Goal: Find specific page/section: Find specific page/section

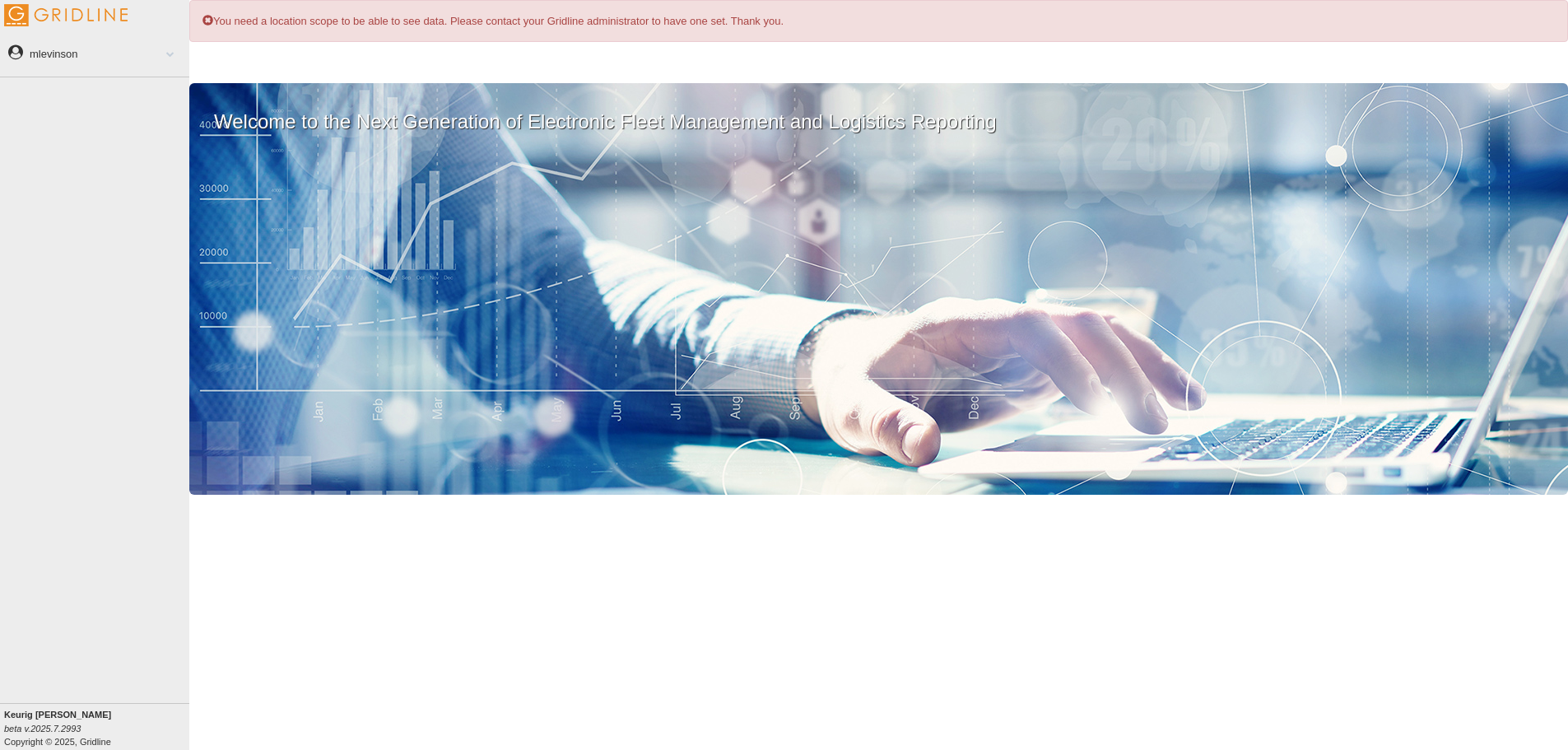
click at [329, 50] on div "You need a location scope to be able to see data. Please contact your Gridline …" at bounding box center [878, 375] width 1379 height 750
click at [73, 715] on b "Keurig [PERSON_NAME]" at bounding box center [58, 715] width 107 height 10
click at [88, 715] on div "Keurig Dr Pepper beta v.2025.7.2993 Copyright © 2025, Gridline" at bounding box center [96, 728] width 185 height 41
drag, startPoint x: 77, startPoint y: 716, endPoint x: 65, endPoint y: 716, distance: 12.0
click at [69, 716] on div "Keurig Dr Pepper beta v.2025.7.2993 Copyright © 2025, Gridline" at bounding box center [96, 728] width 185 height 41
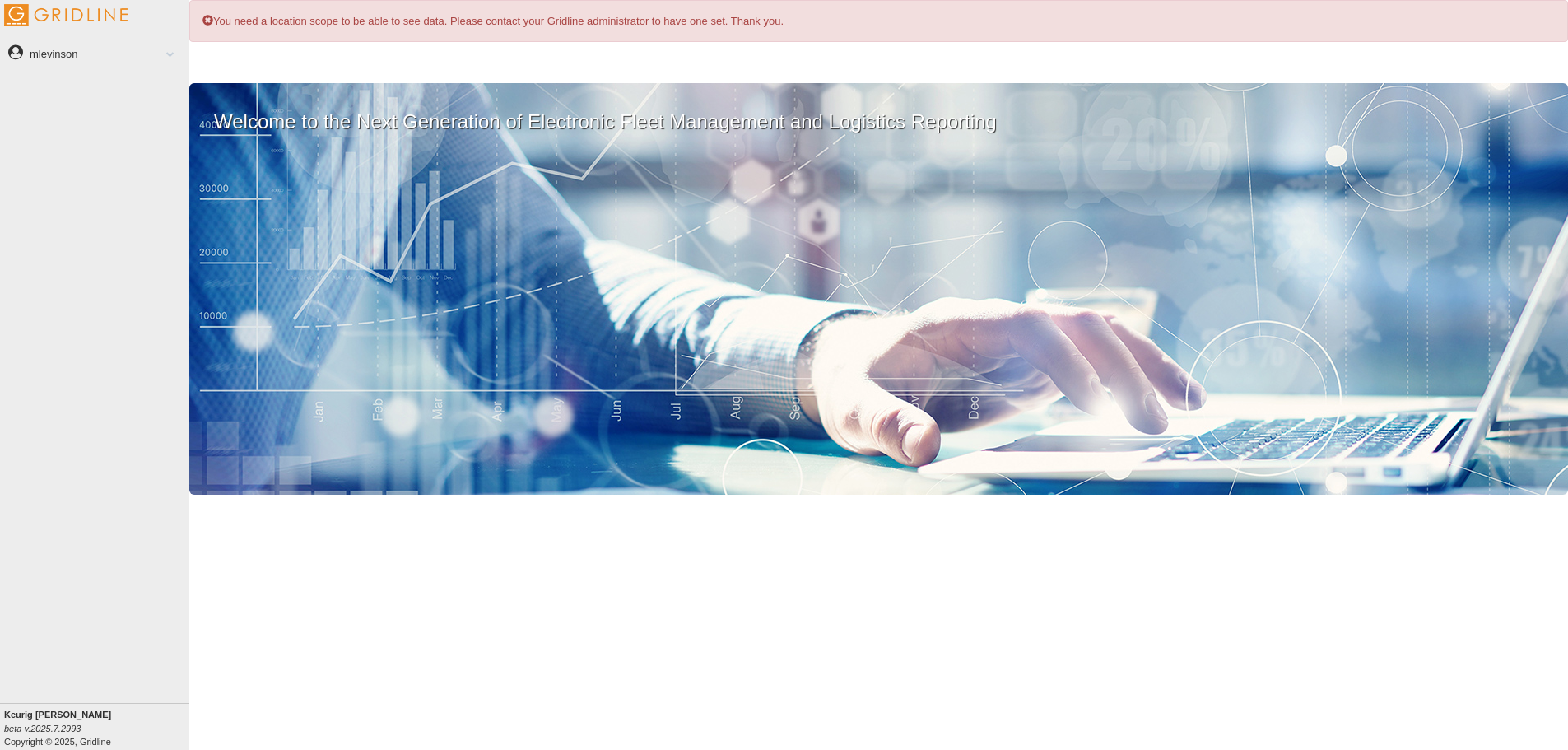
click at [27, 716] on b "Keurig [PERSON_NAME]" at bounding box center [58, 715] width 107 height 10
click at [31, 716] on b "Keurig [PERSON_NAME]" at bounding box center [58, 715] width 107 height 10
click at [56, 715] on b "Keurig [PERSON_NAME]" at bounding box center [58, 715] width 107 height 10
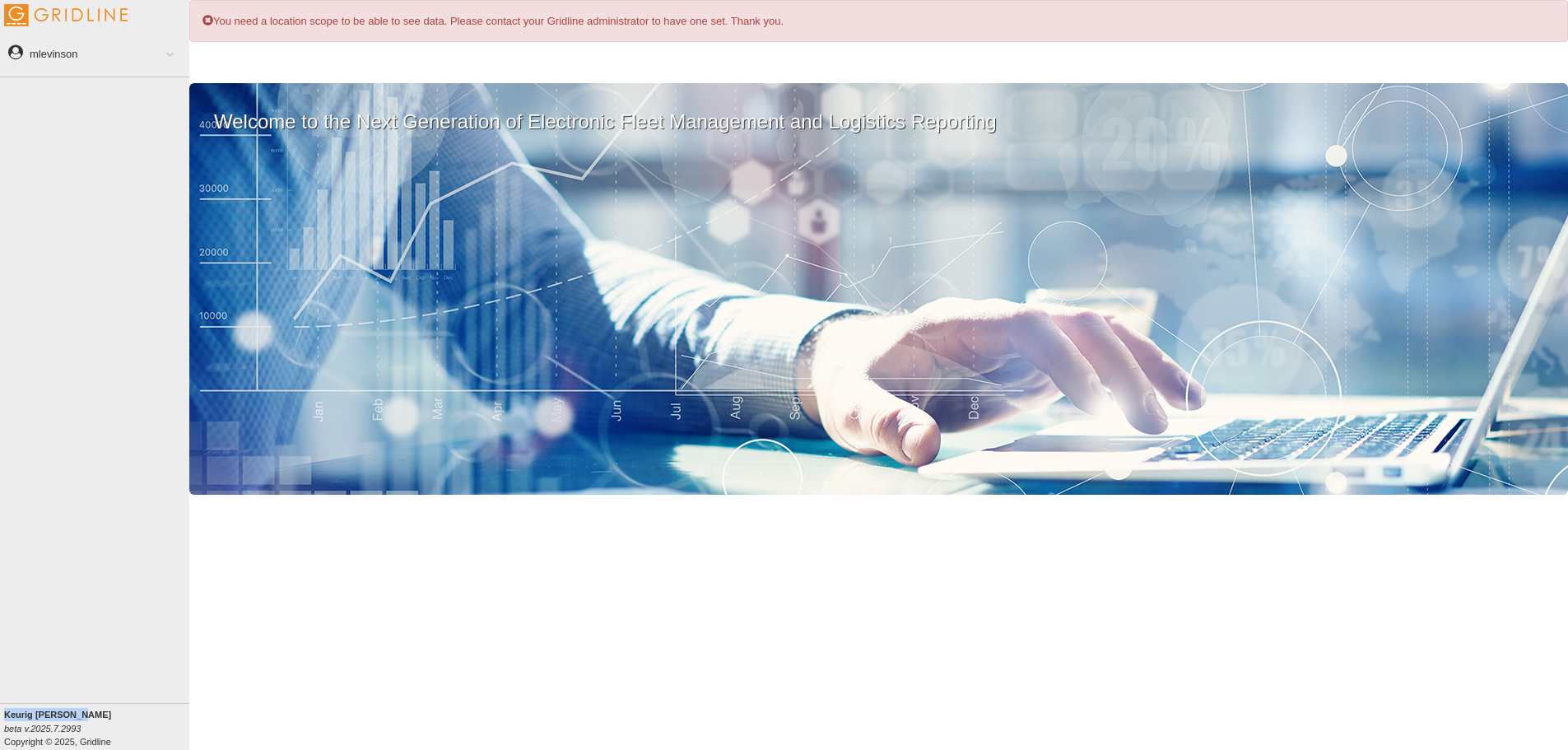
drag, startPoint x: 82, startPoint y: 711, endPoint x: 0, endPoint y: 712, distance: 82.0
click at [0, 712] on div "Keurig Dr Pepper beta v.2025.7.2993 Copyright © 2025, Gridline" at bounding box center [94, 726] width 189 height 47
click at [17, 716] on b "Keurig [PERSON_NAME]" at bounding box center [58, 715] width 107 height 10
drag, startPoint x: 76, startPoint y: 710, endPoint x: 2, endPoint y: 712, distance: 74.0
click at [3, 712] on div "Keurig Dr Pepper beta v.2025.7.2993 Copyright © 2025, Gridline" at bounding box center [94, 726] width 189 height 47
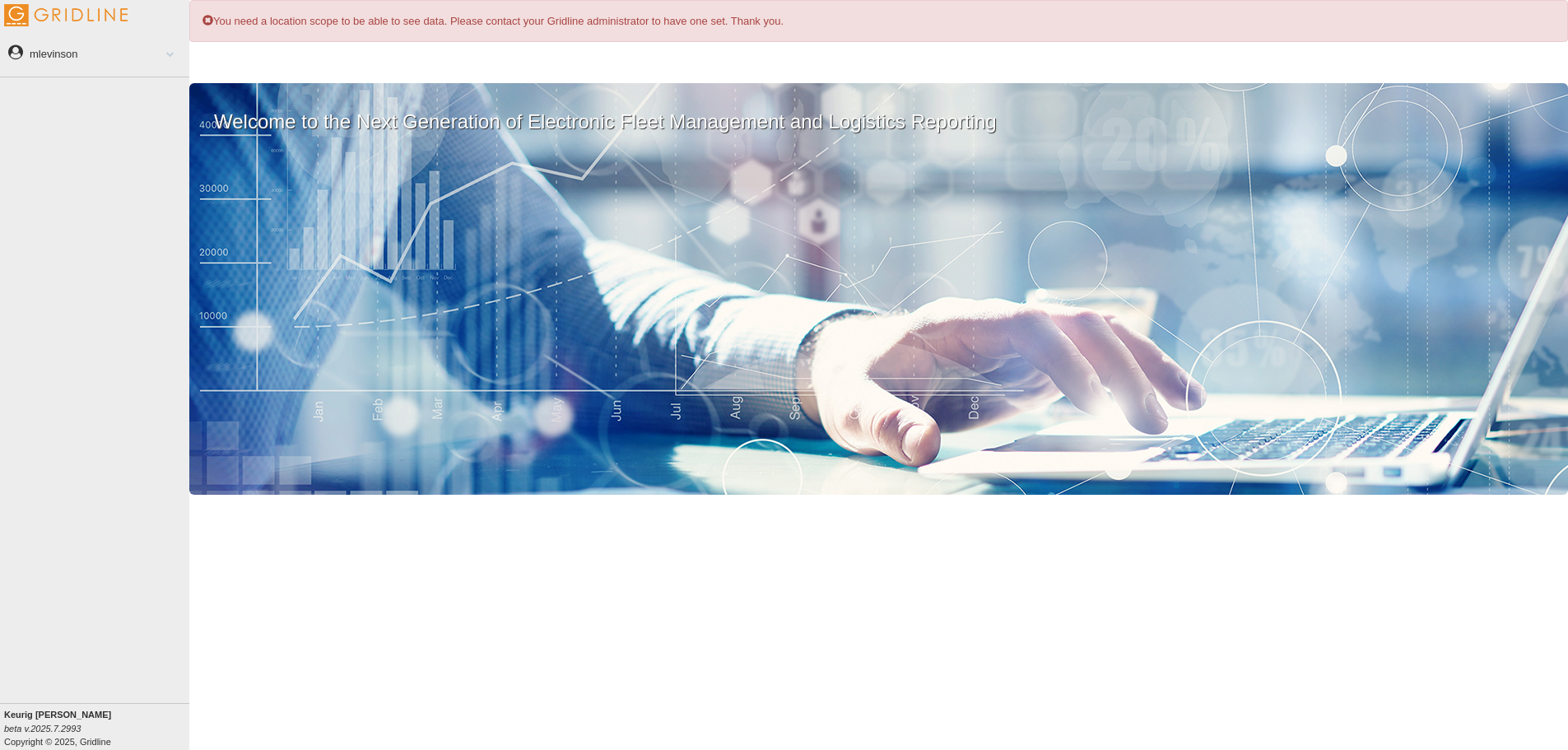
click at [234, 550] on div "You need a location scope to be able to see data. Please contact your Gridline …" at bounding box center [878, 375] width 1379 height 750
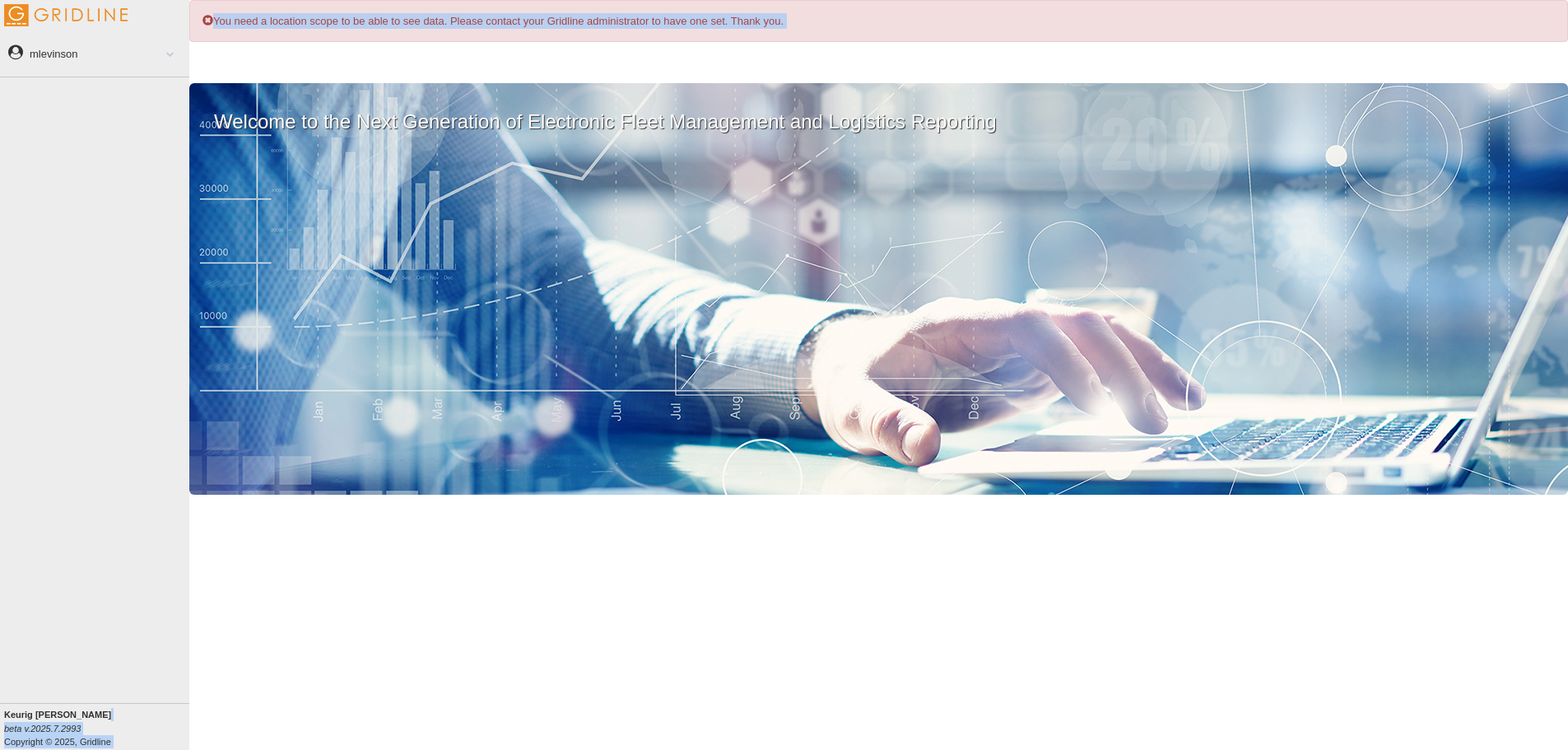
drag, startPoint x: 83, startPoint y: 716, endPoint x: -7, endPoint y: 718, distance: 90.0
click at [0, 718] on html "mlevinson Feedback/Support Privacy Policy Log Out Keurig Dr Pepper beta v.2025.…" at bounding box center [784, 375] width 1568 height 750
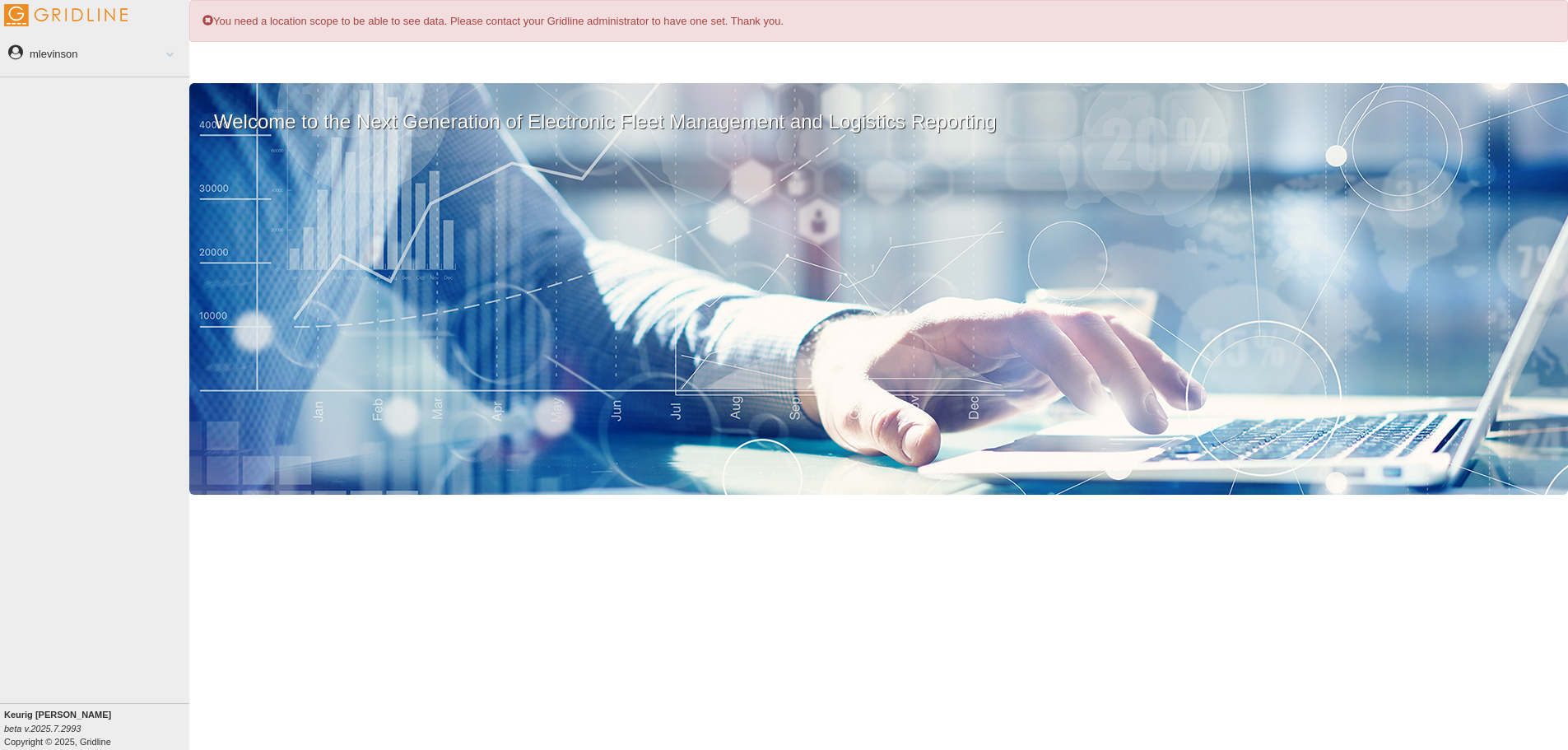
click at [289, 580] on div "You need a location scope to be able to see data. Please contact your Gridline …" at bounding box center [878, 375] width 1379 height 750
click at [443, 66] on div "You need a location scope to be able to see data. Please contact your Gridline …" at bounding box center [878, 375] width 1379 height 750
click at [348, 577] on div "You need a location scope to be able to see data. Please contact your Gridline …" at bounding box center [878, 375] width 1379 height 750
click at [303, 499] on div "You need a location scope to be able to see data. Please contact your Gridline …" at bounding box center [878, 375] width 1379 height 750
click at [706, 59] on div "You need a location scope to be able to see data. Please contact your Gridline …" at bounding box center [878, 375] width 1379 height 750
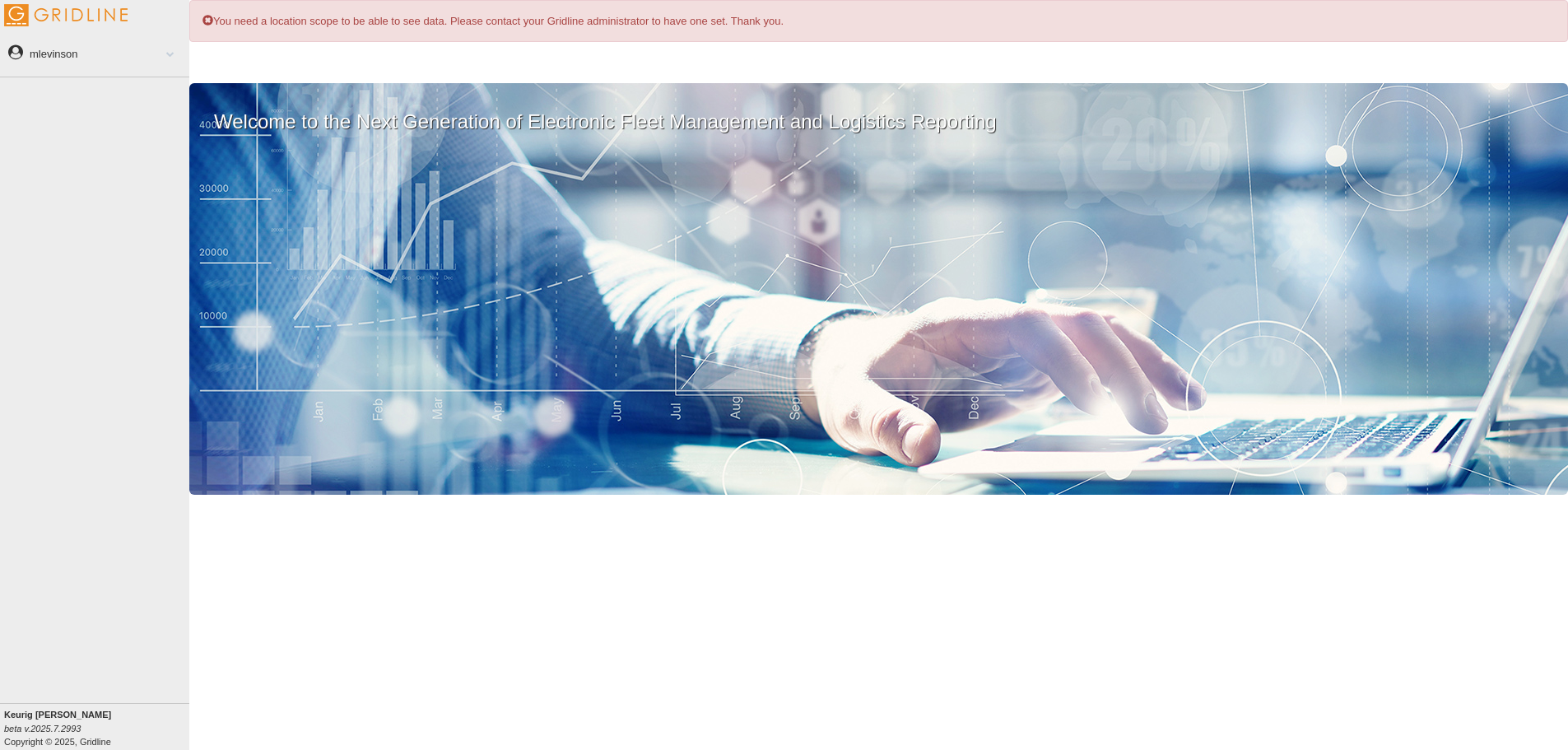
click at [173, 53] on span at bounding box center [171, 54] width 22 height 8
click at [173, 51] on span at bounding box center [167, 54] width 22 height 8
click at [150, 54] on link "mlevinson" at bounding box center [94, 53] width 189 height 37
click at [165, 53] on span at bounding box center [167, 54] width 22 height 8
click at [165, 53] on span at bounding box center [171, 54] width 22 height 8
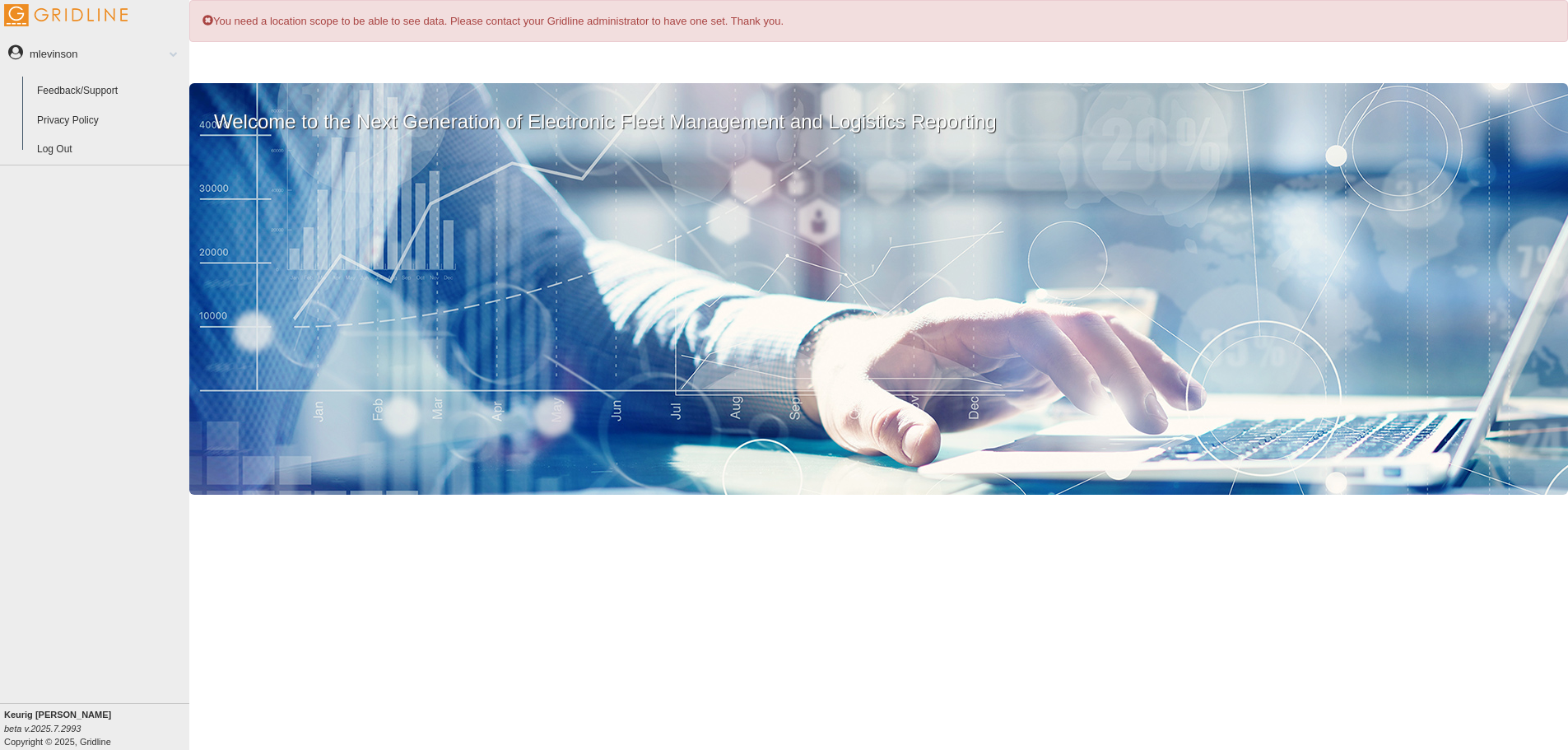
click at [77, 152] on link "Log Out" at bounding box center [109, 150] width 160 height 30
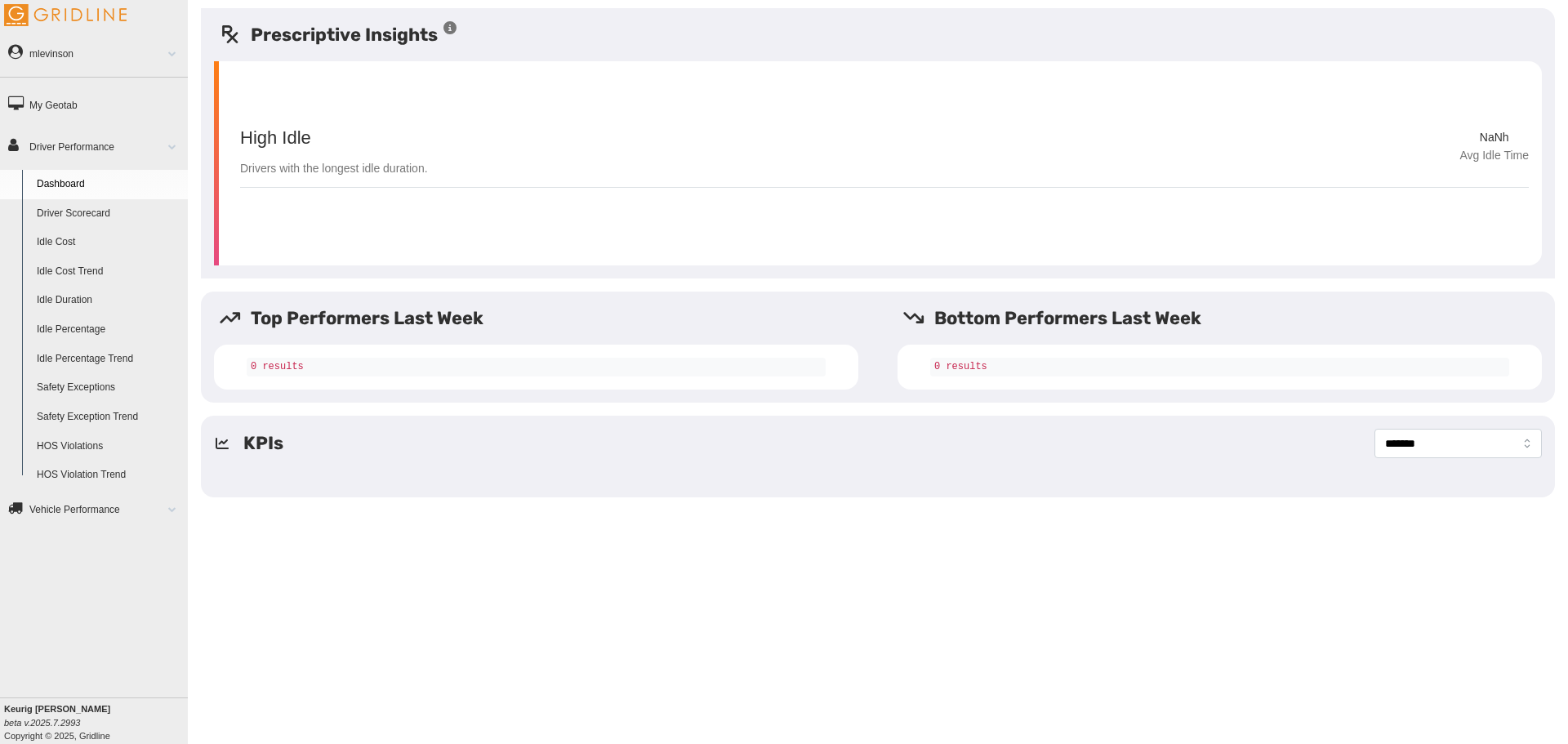
click at [99, 337] on link "Idle Percentage" at bounding box center [109, 331] width 159 height 30
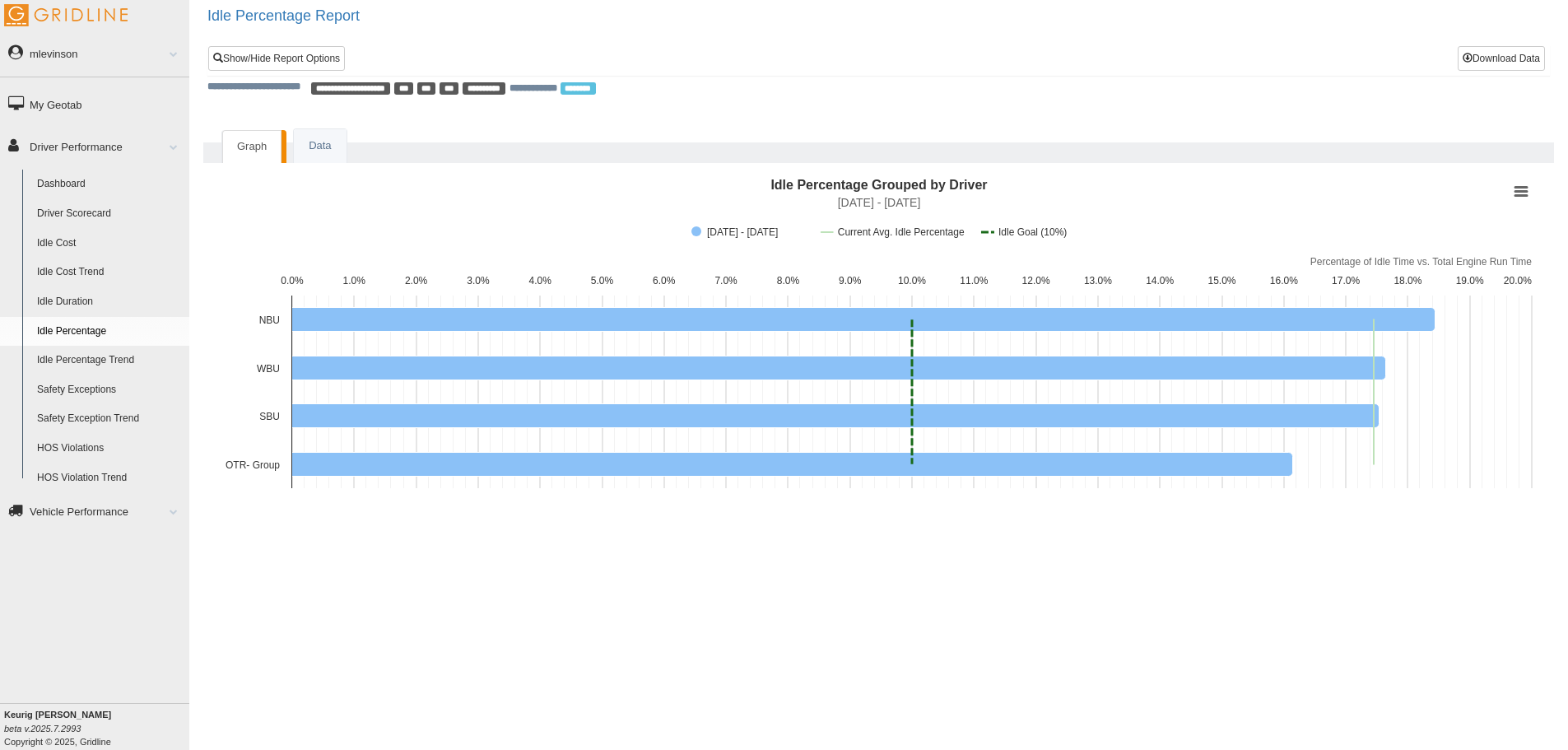
click at [482, 59] on div "**********" at bounding box center [878, 60] width 1341 height 29
